Goal: Navigation & Orientation: Find specific page/section

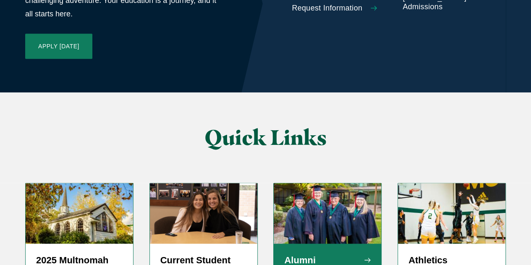
scroll to position [2113, 0]
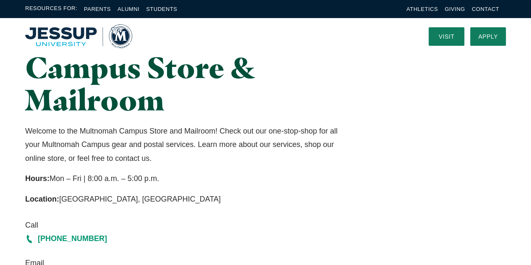
scroll to position [42, 0]
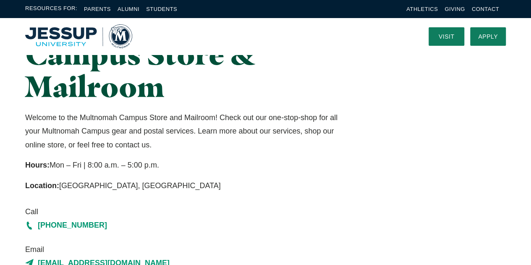
drag, startPoint x: 281, startPoint y: 136, endPoint x: 282, endPoint y: 157, distance: 21.4
click at [282, 157] on div "Welcome to the Multnomah Campus Store and Mailroom! Check out our one-stop-shop…" at bounding box center [182, 151] width 315 height 81
click at [298, 170] on p "Hours: Mon – Fri | 8:00 a.m. – 5:00 p.m." at bounding box center [182, 164] width 315 height 13
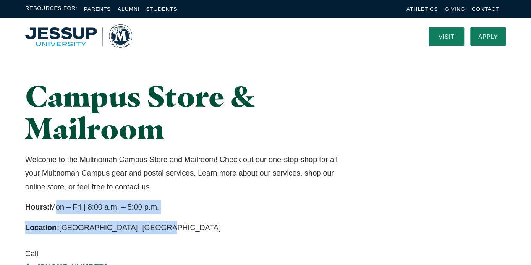
drag, startPoint x: 128, startPoint y: 212, endPoint x: 180, endPoint y: 215, distance: 53.0
click at [166, 215] on div "Welcome to the Multnomah Campus Store and Mailroom! Check out our one-stop-shop…" at bounding box center [182, 193] width 315 height 81
click at [271, 213] on p "Hours: Mon – Fri | 8:00 a.m. – 5:00 p.m." at bounding box center [182, 206] width 315 height 13
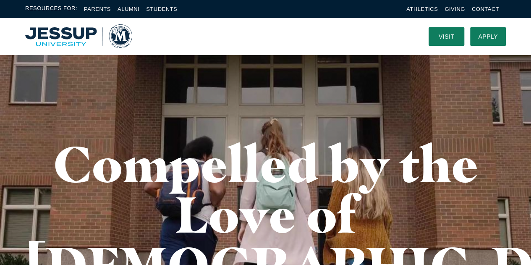
click at [30, 37] on img "Home" at bounding box center [78, 36] width 107 height 24
click at [443, 38] on link "Visit" at bounding box center [447, 36] width 36 height 18
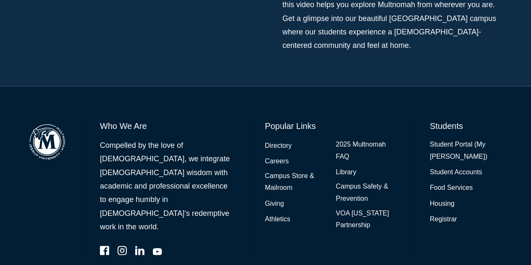
scroll to position [693, 0]
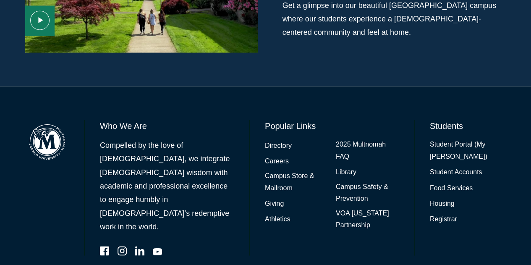
click at [56, 125] on img at bounding box center [47, 142] width 44 height 44
click at [54, 122] on img at bounding box center [47, 142] width 44 height 44
